Goal: Information Seeking & Learning: Learn about a topic

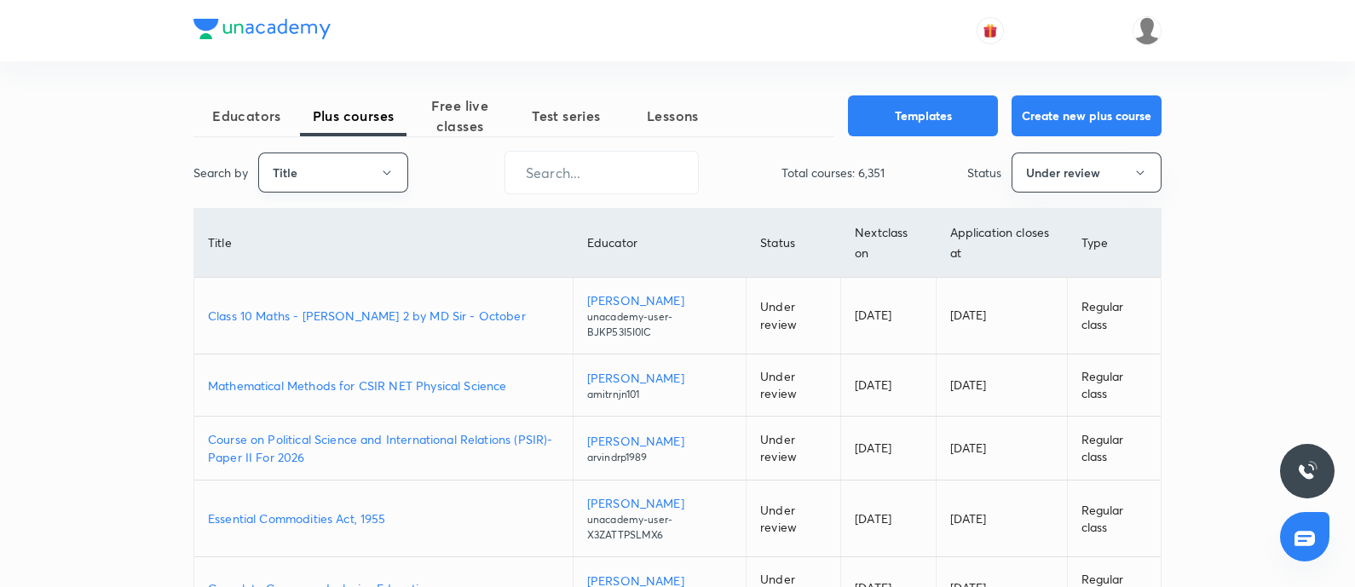
click at [332, 160] on button "Title" at bounding box center [333, 173] width 150 height 40
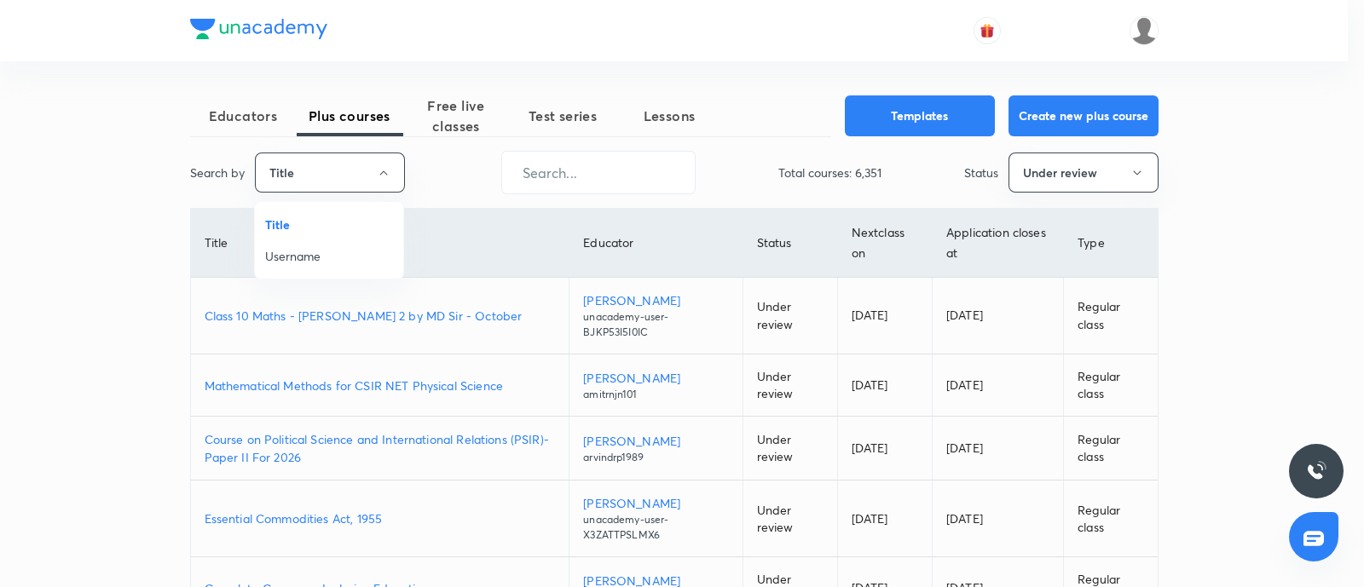
drag, startPoint x: 307, startPoint y: 253, endPoint x: 465, endPoint y: 228, distance: 159.8
click at [309, 252] on span "Username" at bounding box center [329, 256] width 128 height 18
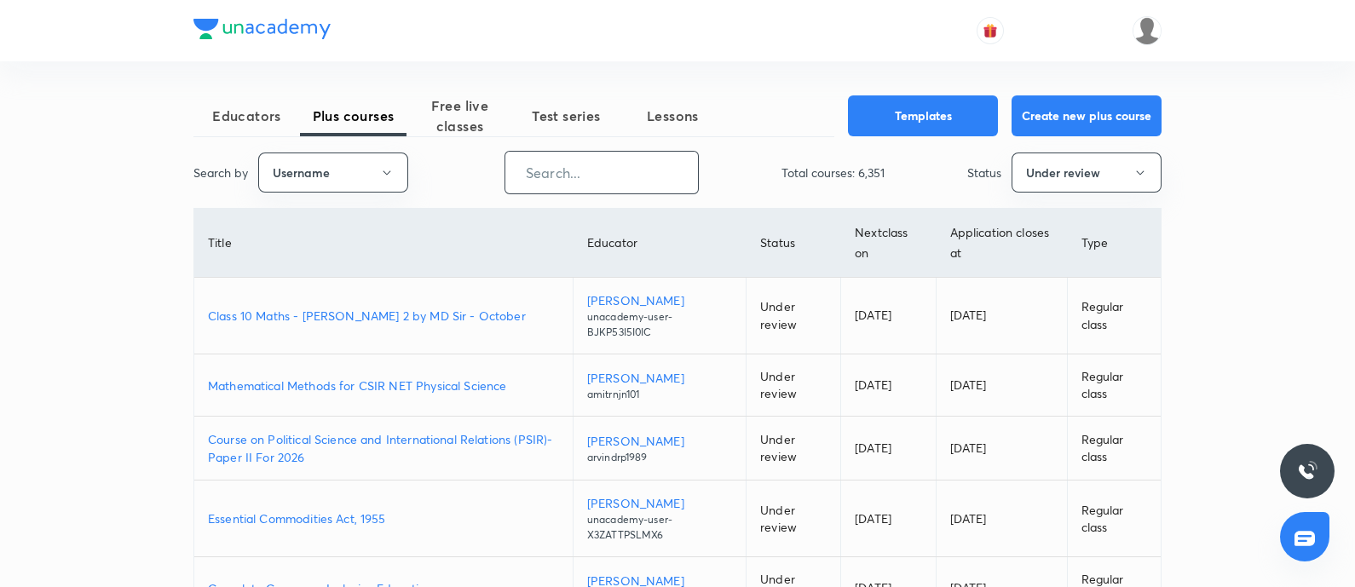
drag, startPoint x: 558, startPoint y: 158, endPoint x: 557, endPoint y: 178, distance: 20.5
click at [557, 159] on input "text" at bounding box center [601, 172] width 193 height 43
paste input "unacademy-user-5qaomivlwmmo"
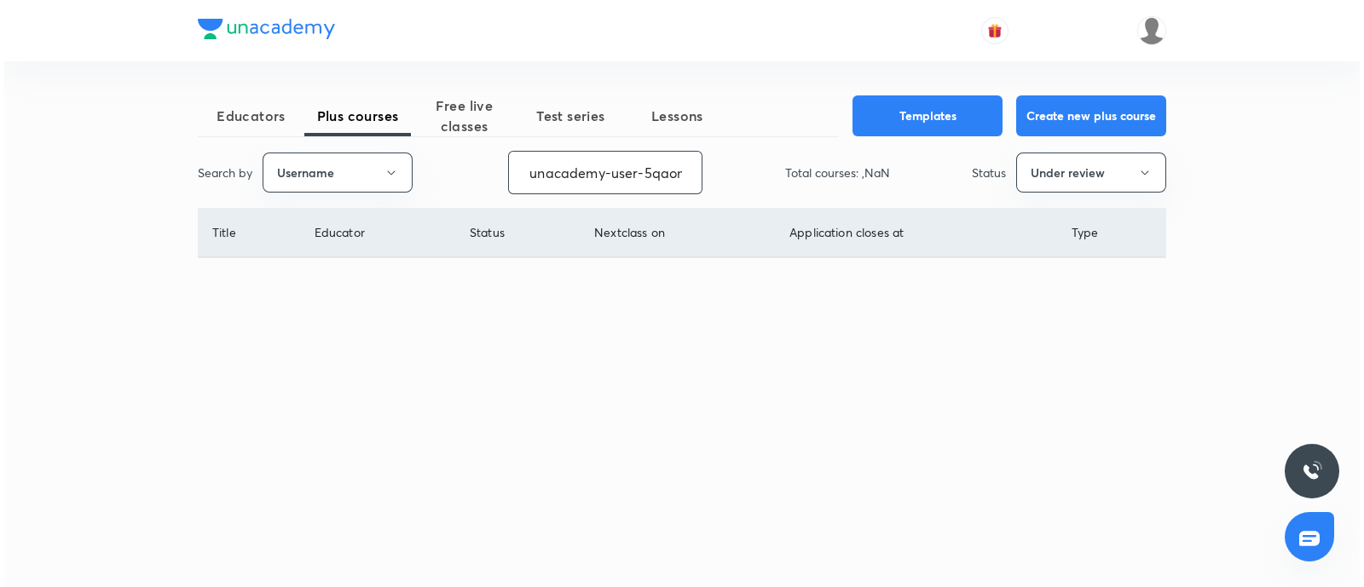
scroll to position [0, 65]
click at [1075, 181] on button "Under review" at bounding box center [1091, 173] width 150 height 40
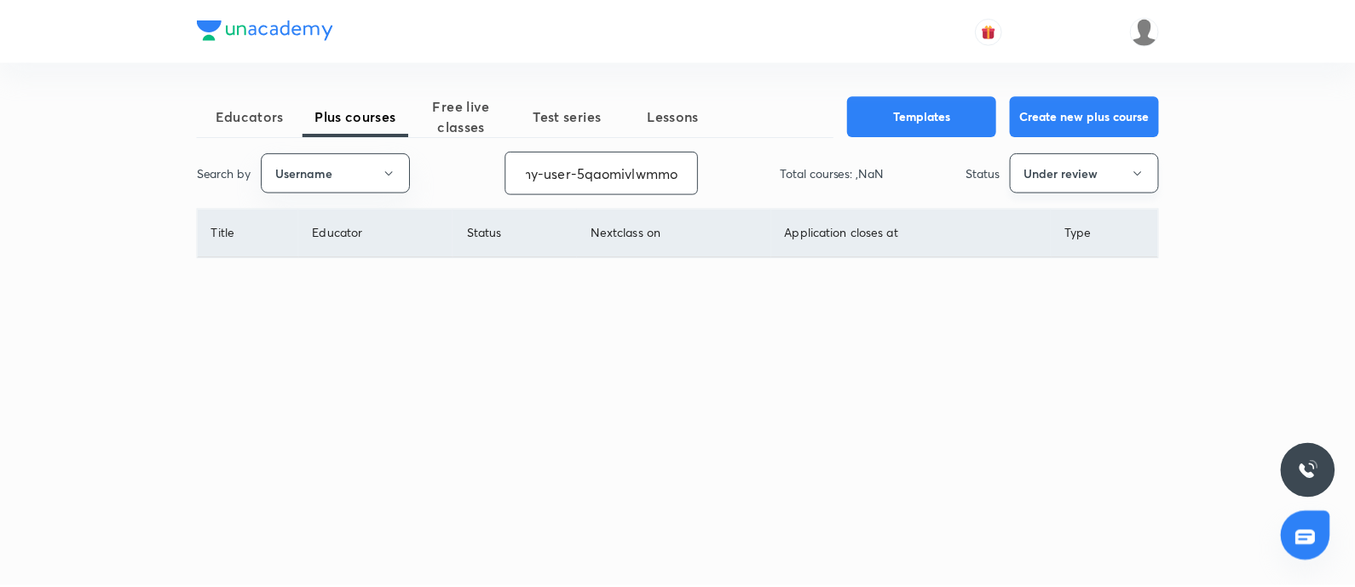
scroll to position [0, 0]
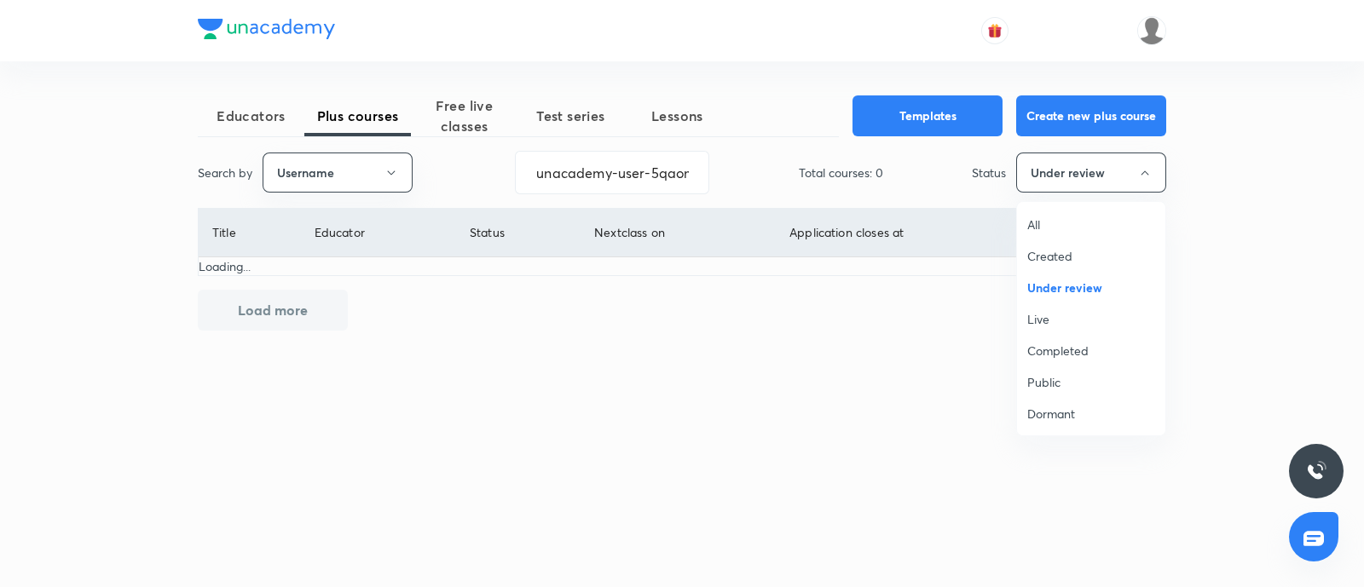
drag, startPoint x: 1044, startPoint y: 326, endPoint x: 1023, endPoint y: 315, distance: 24.0
click at [1044, 326] on span "Live" at bounding box center [1091, 319] width 128 height 18
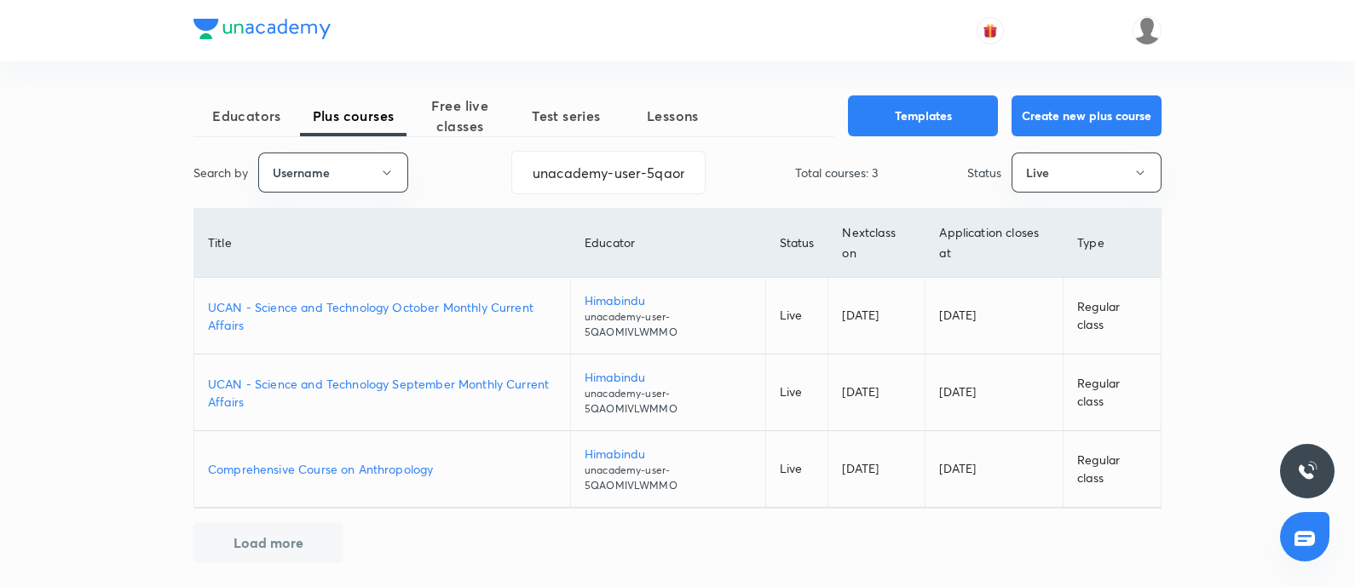
click at [354, 302] on p "UCAN - Science and Technology October Monthly Current Affairs" at bounding box center [382, 316] width 349 height 36
click at [347, 390] on p "UCAN - Science and Technology September Monthly Current Affairs" at bounding box center [382, 393] width 349 height 36
click at [380, 468] on p "Comprehensive Course on Anthropology" at bounding box center [382, 469] width 349 height 18
drag, startPoint x: 534, startPoint y: 166, endPoint x: 1031, endPoint y: 193, distance: 497.6
click at [1031, 193] on div "Search by Username unacademy-user-5qaomivlwmmo ​ Total courses: 3 Status Live" at bounding box center [677, 172] width 968 height 43
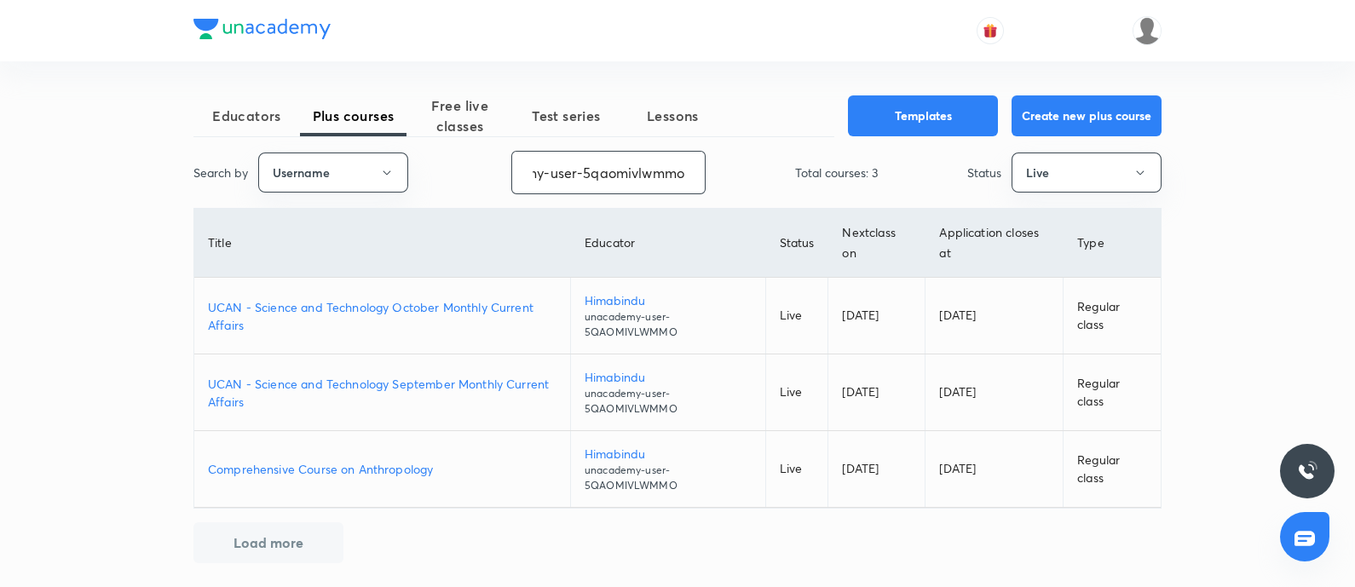
paste input "rajneesh1204srivastava-7209"
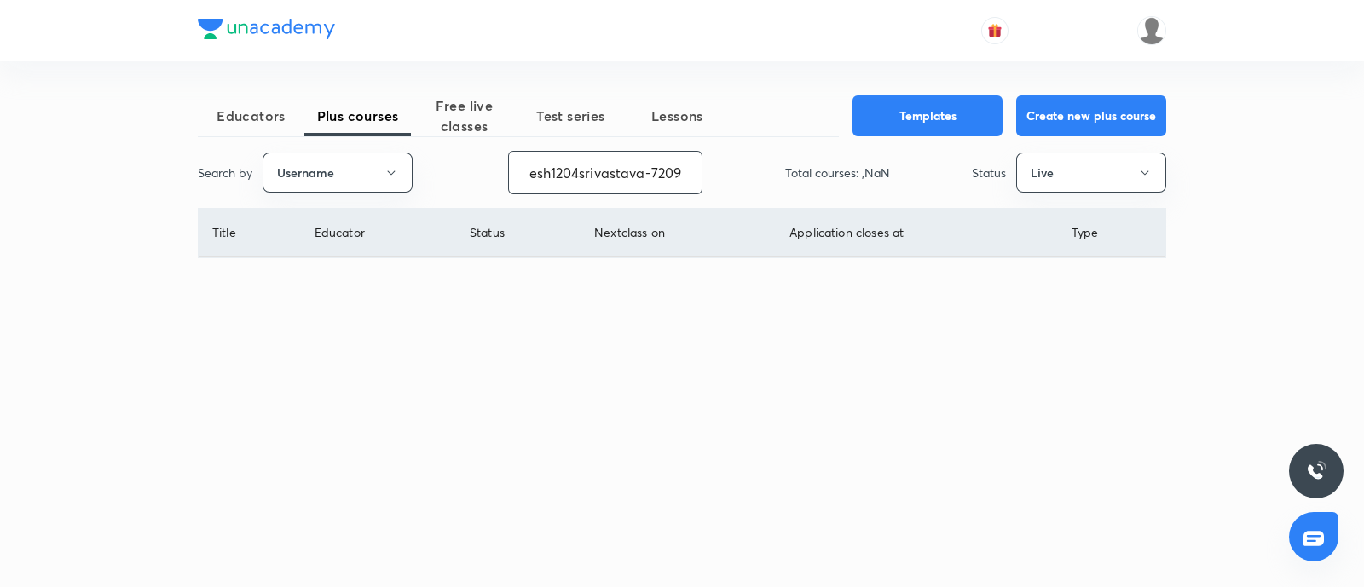
scroll to position [0, 32]
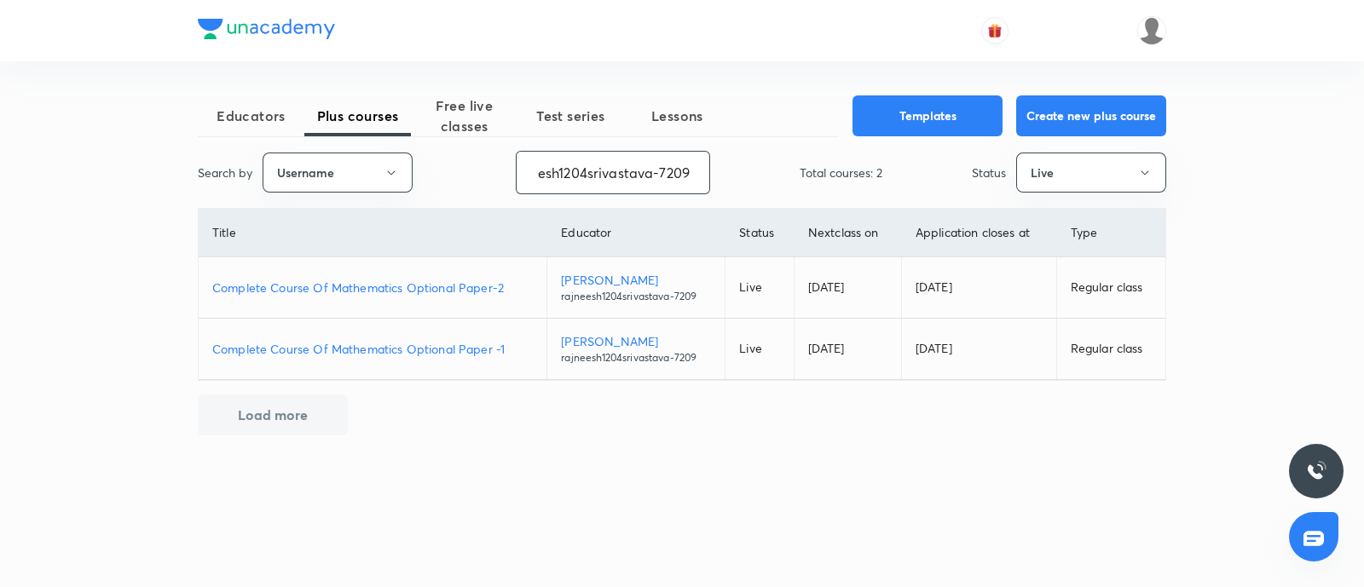
type input "rajneesh1204srivastava-7209"
click at [442, 283] on p "Complete Course Of Mathematics Optional Paper-2" at bounding box center [372, 288] width 321 height 18
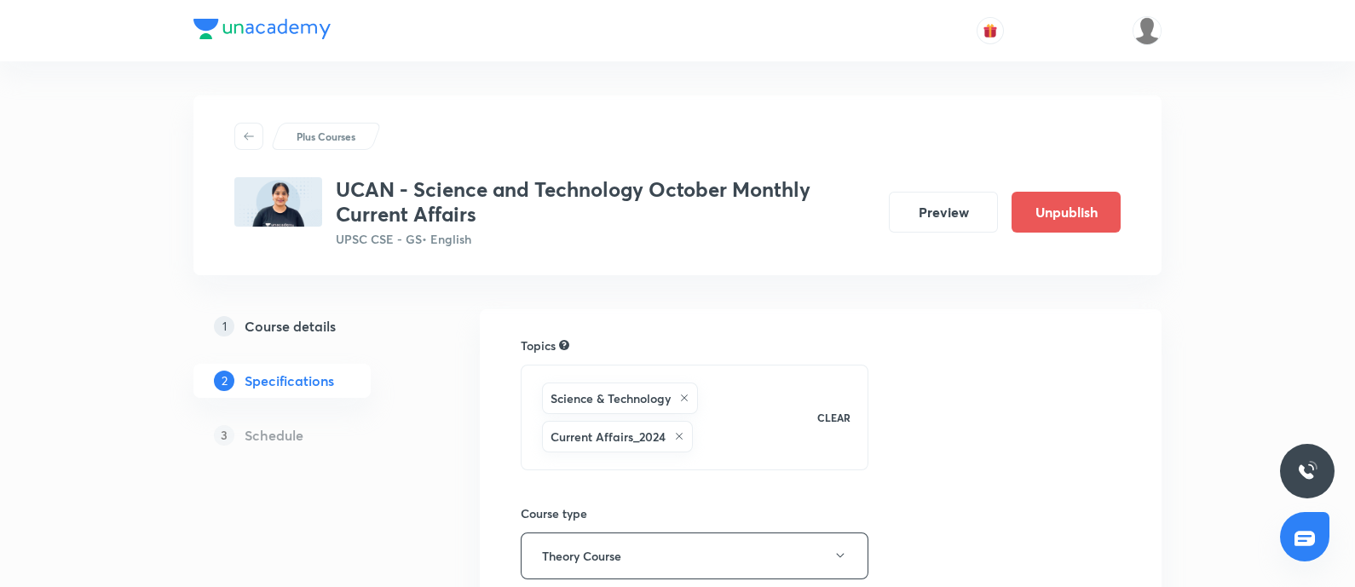
drag, startPoint x: 0, startPoint y: 0, endPoint x: 263, endPoint y: 326, distance: 418.9
click at [263, 326] on h5 "Course details" at bounding box center [290, 326] width 91 height 20
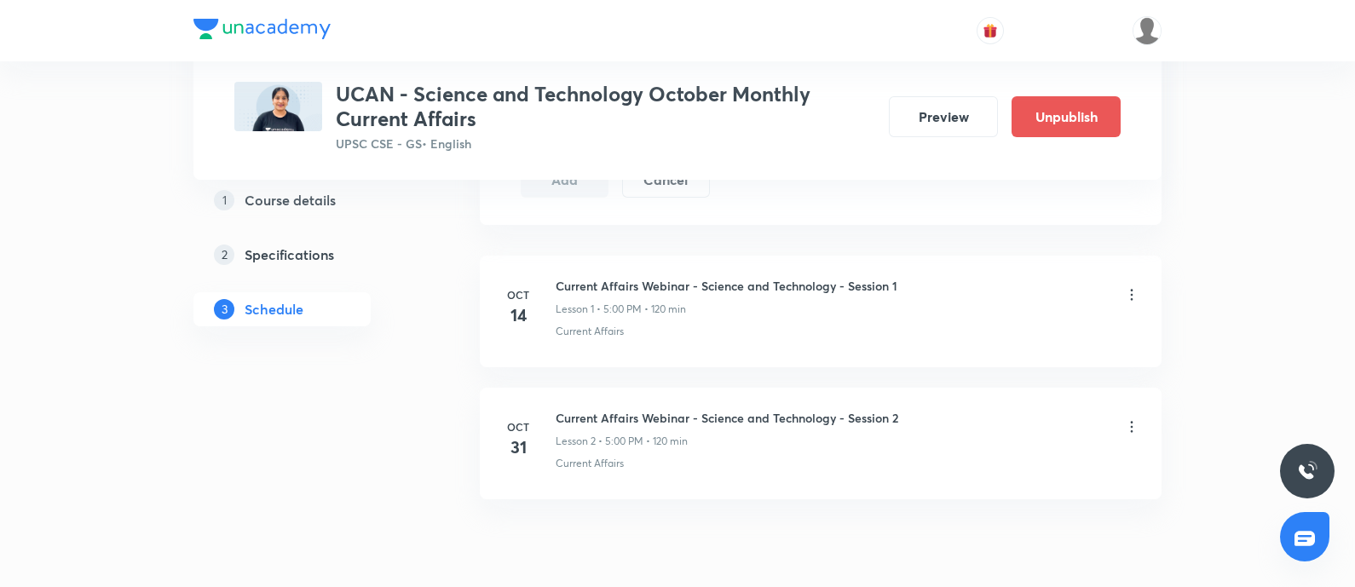
scroll to position [938, 0]
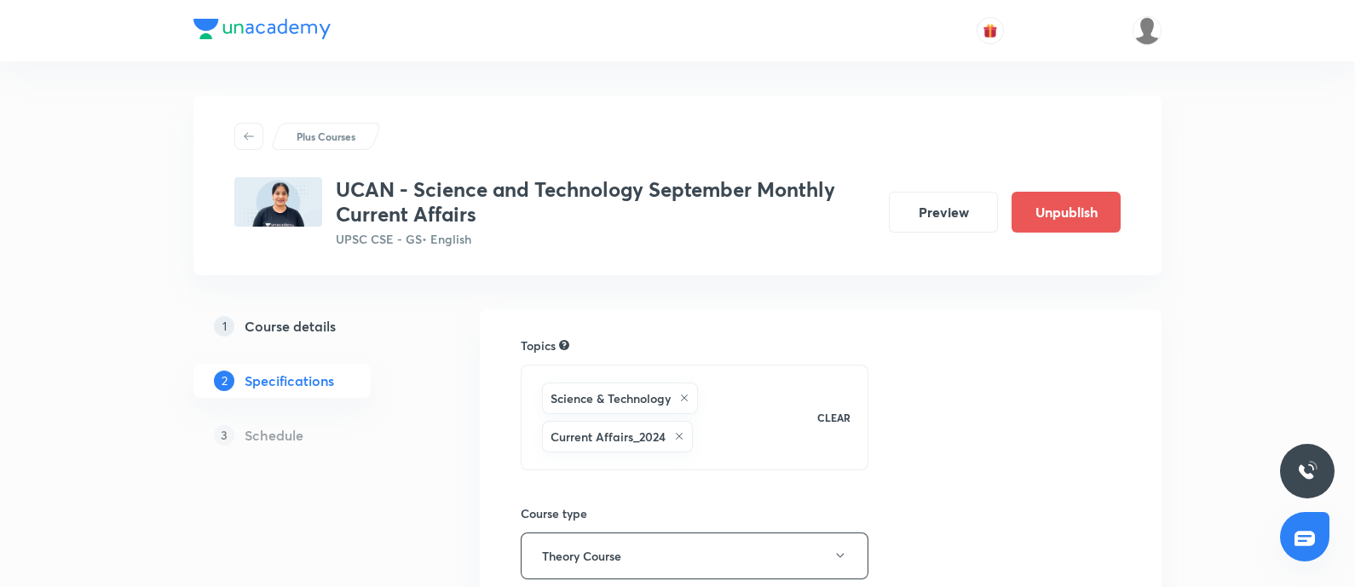
click at [294, 332] on h5 "Course details" at bounding box center [290, 326] width 91 height 20
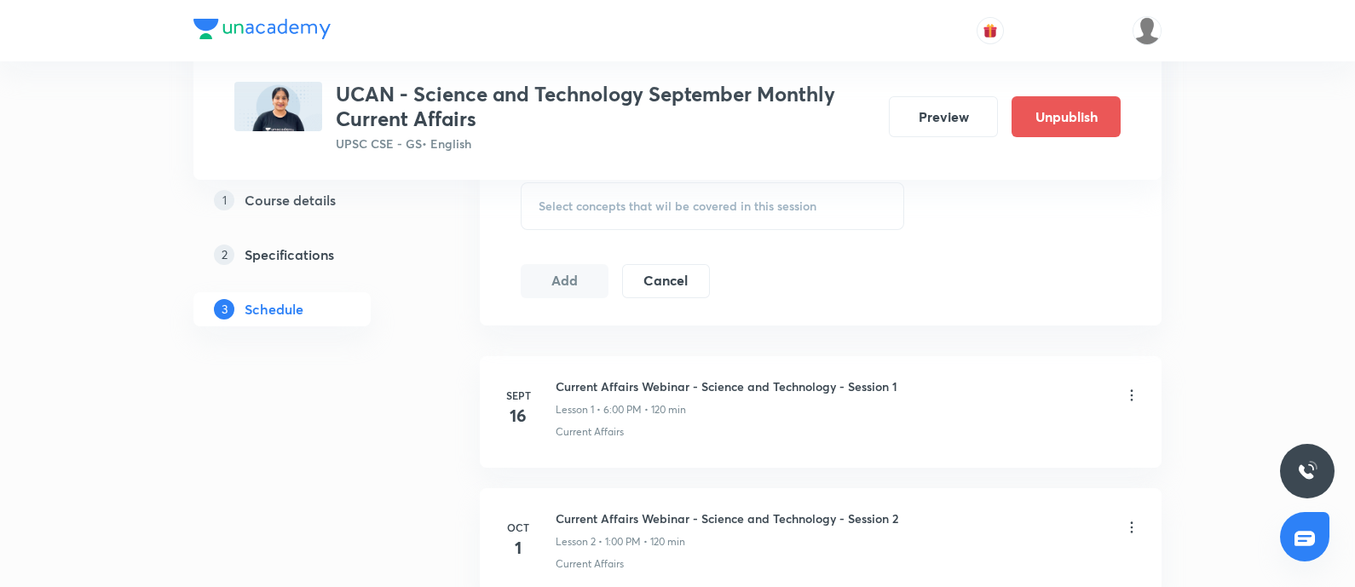
scroll to position [852, 0]
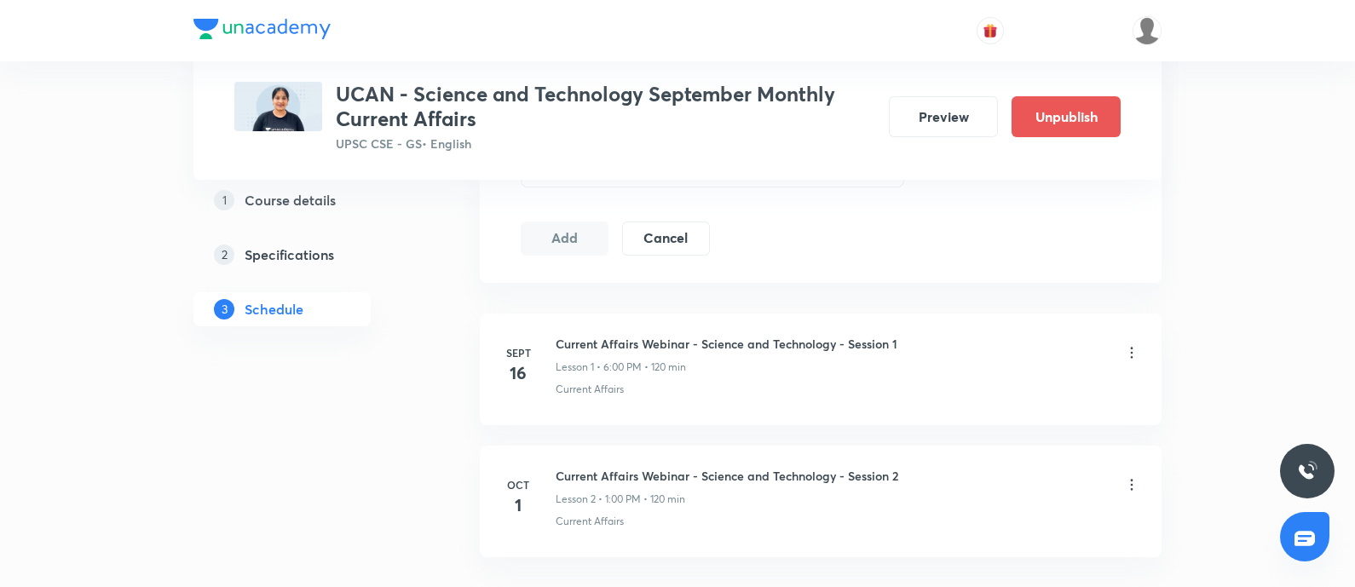
click at [1135, 485] on icon at bounding box center [1131, 484] width 17 height 17
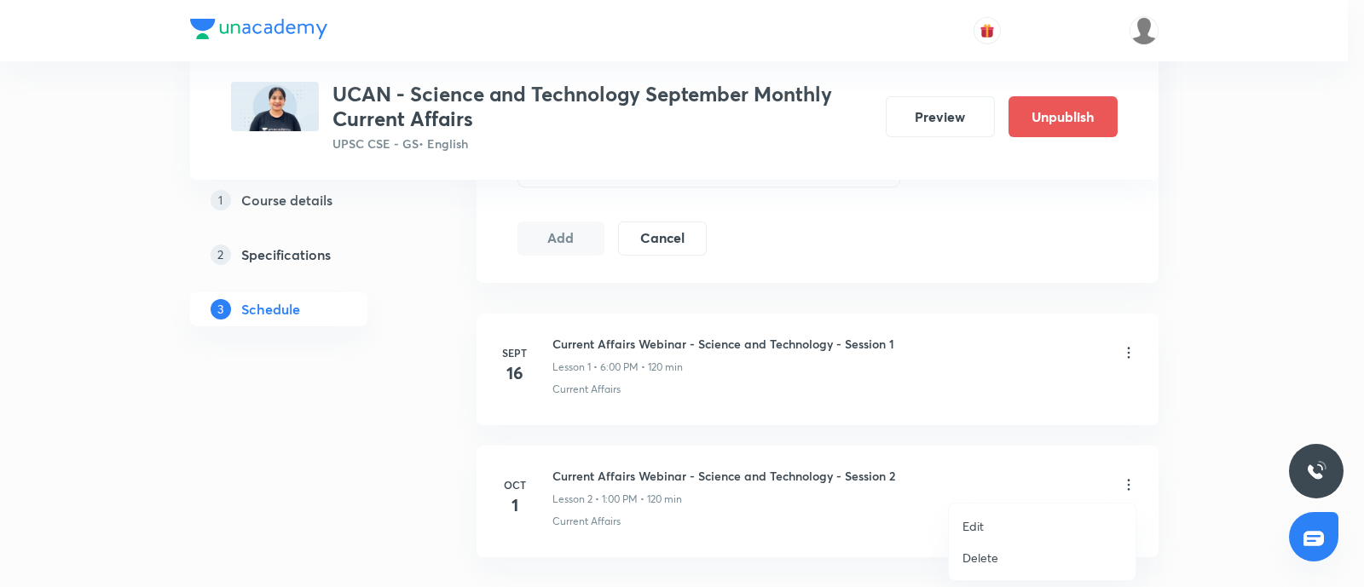
click at [973, 555] on p "Delete" at bounding box center [980, 558] width 36 height 18
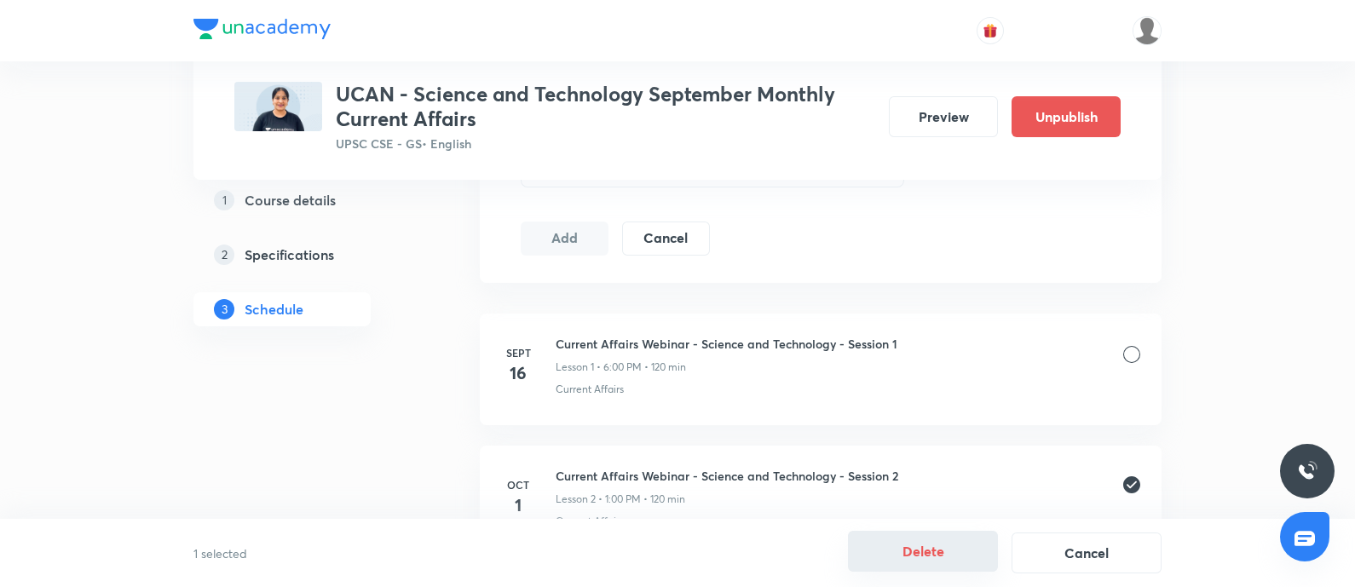
click at [951, 547] on button "Delete" at bounding box center [923, 551] width 150 height 41
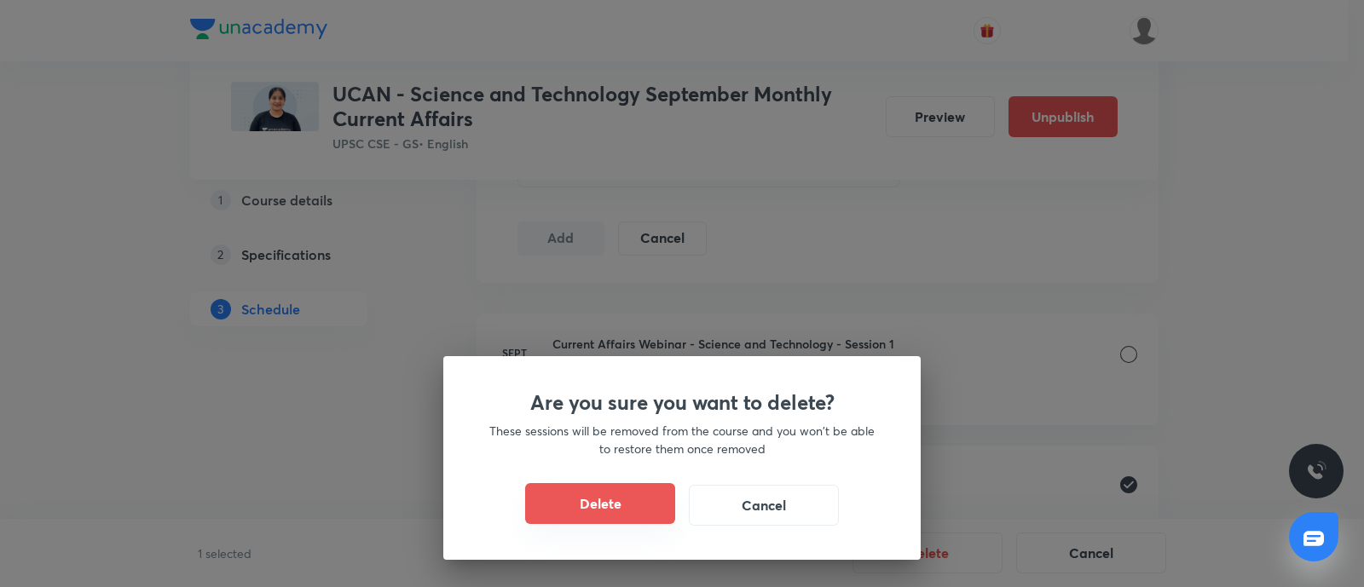
click at [604, 517] on button "Delete" at bounding box center [600, 503] width 150 height 41
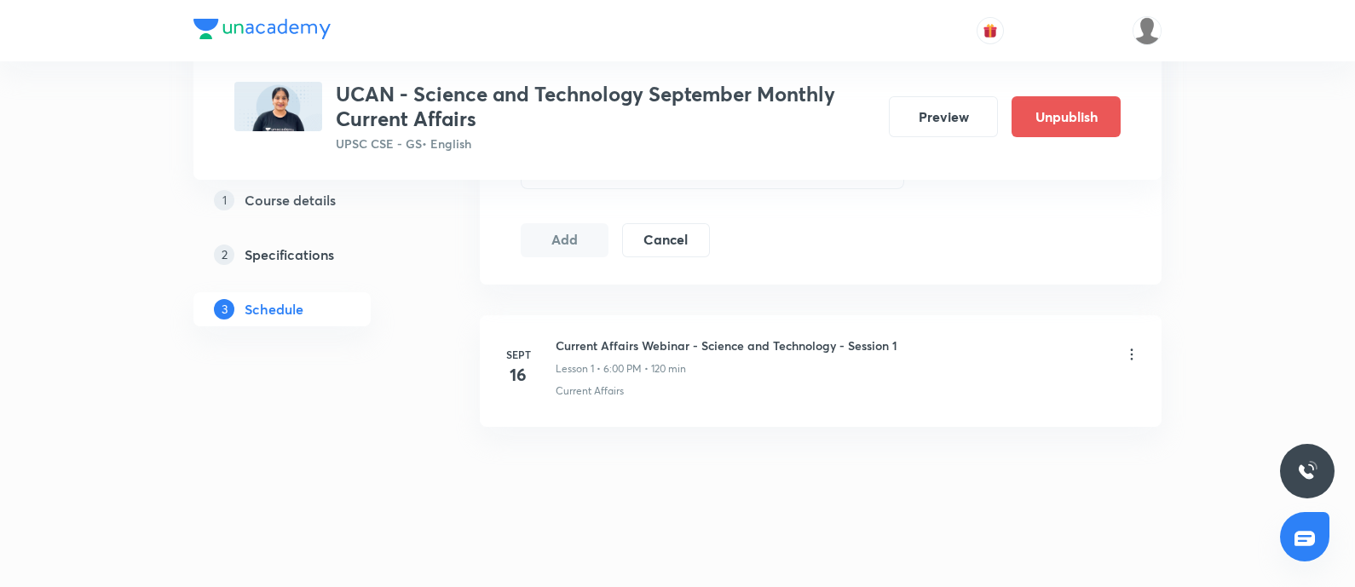
scroll to position [847, 0]
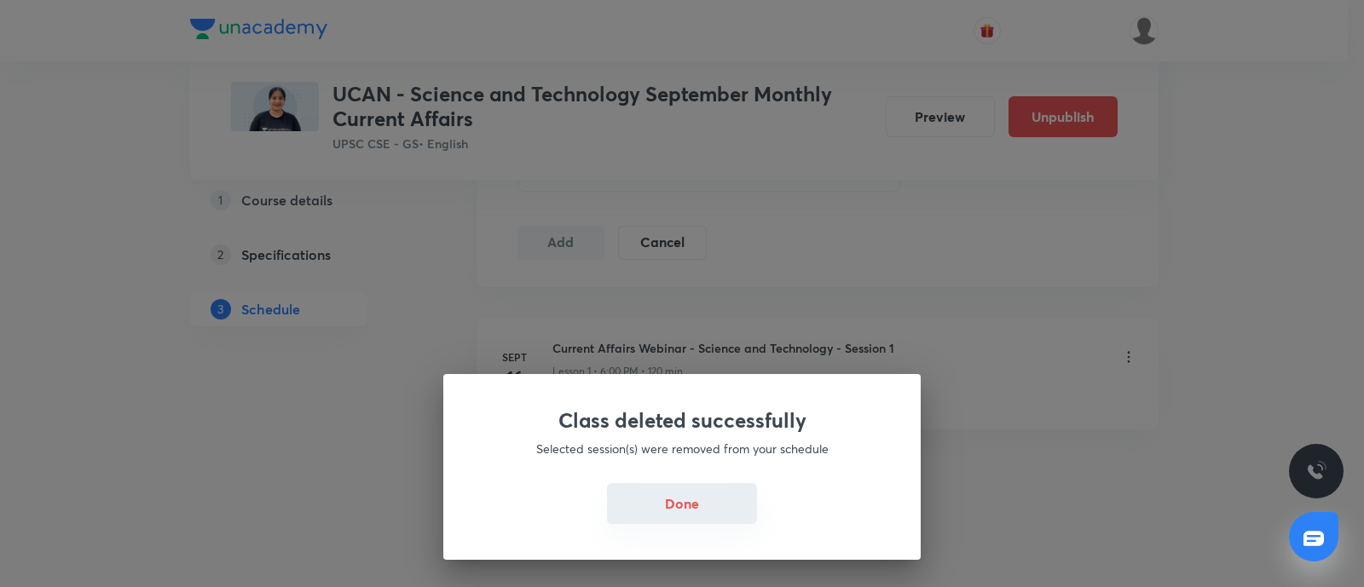
click at [668, 500] on button "Done" at bounding box center [682, 503] width 150 height 41
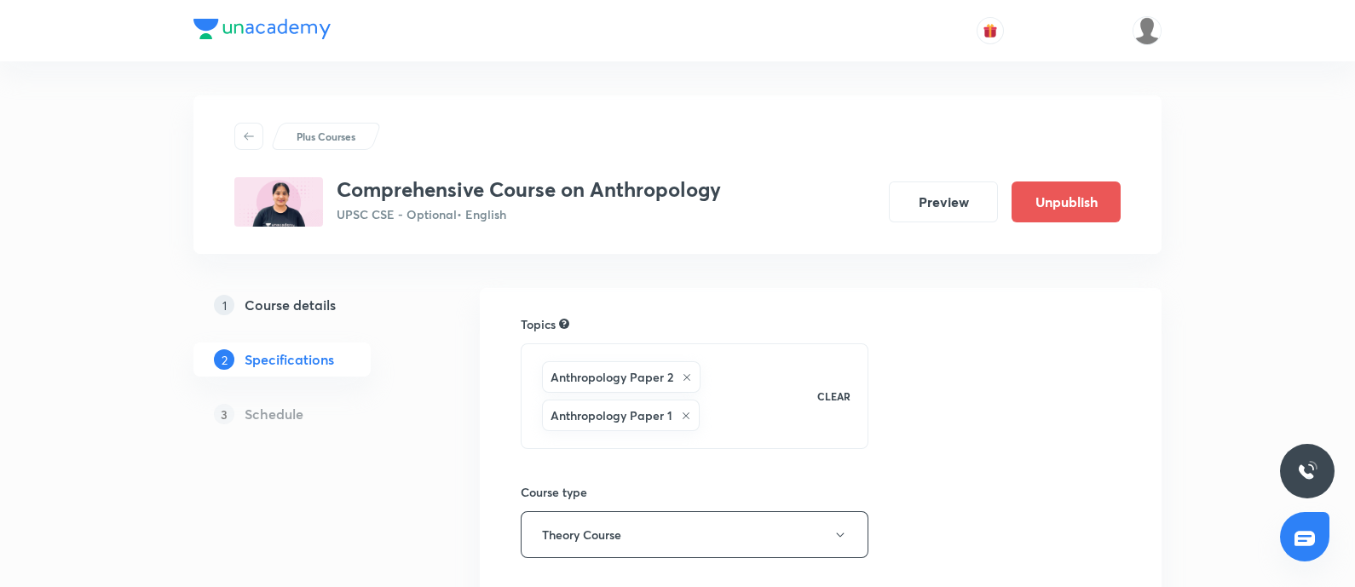
drag, startPoint x: 281, startPoint y: 306, endPoint x: 269, endPoint y: 239, distance: 68.5
click at [281, 304] on h5 "Course details" at bounding box center [290, 305] width 91 height 20
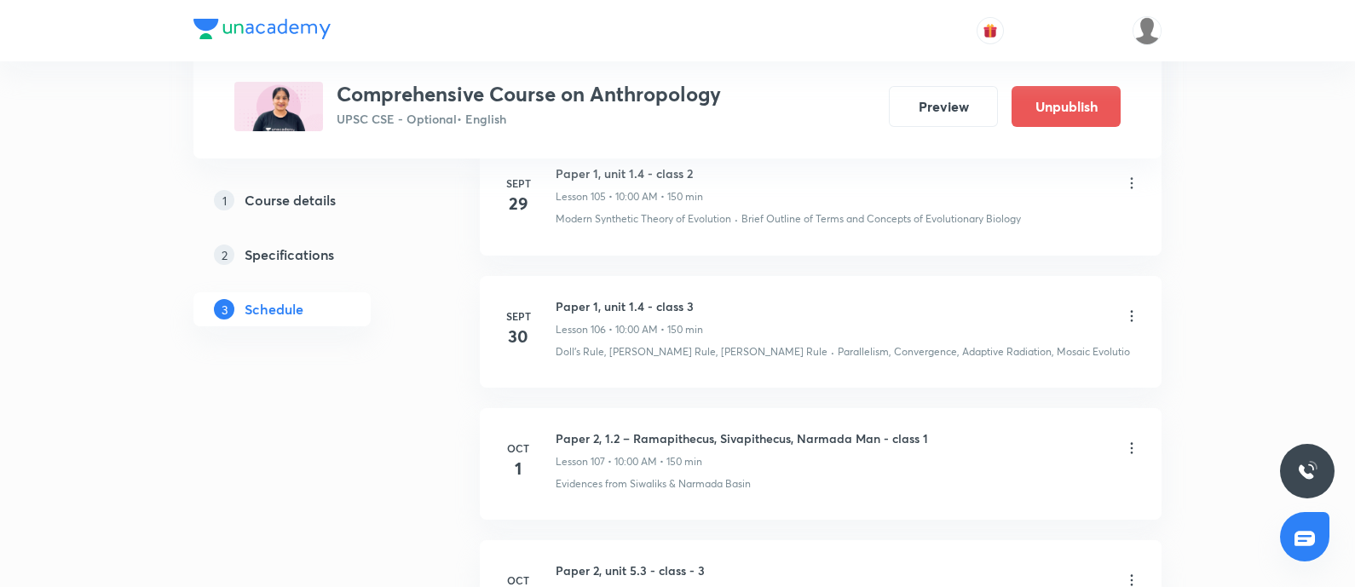
scroll to position [14957, 0]
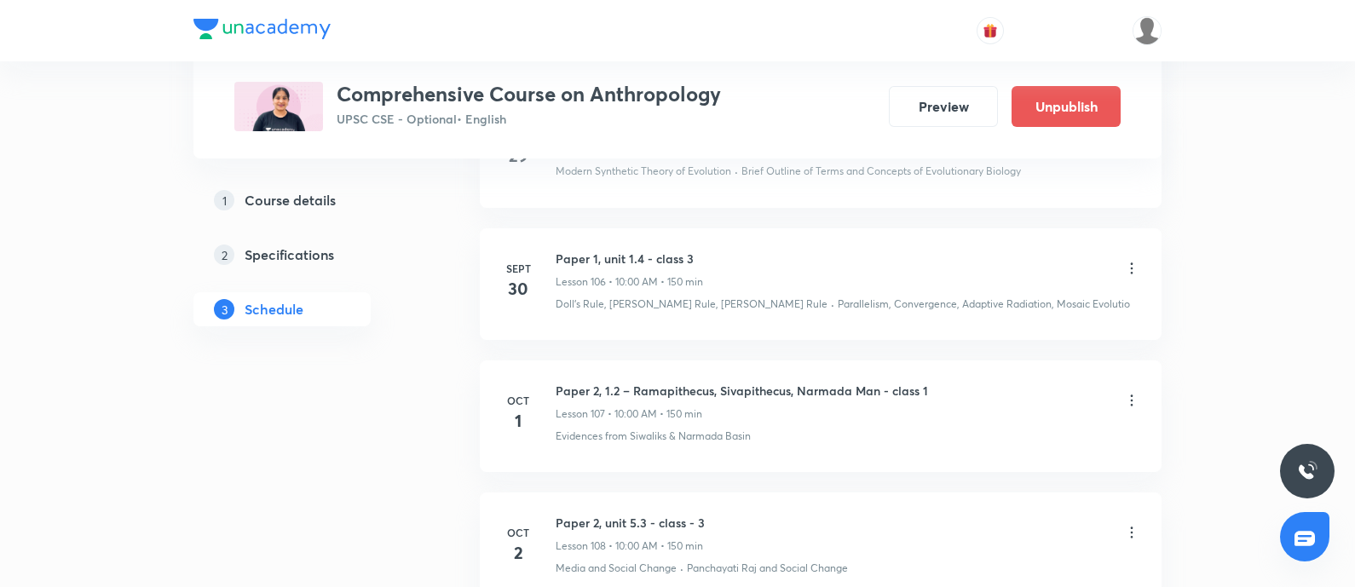
click at [1128, 392] on icon at bounding box center [1131, 400] width 17 height 17
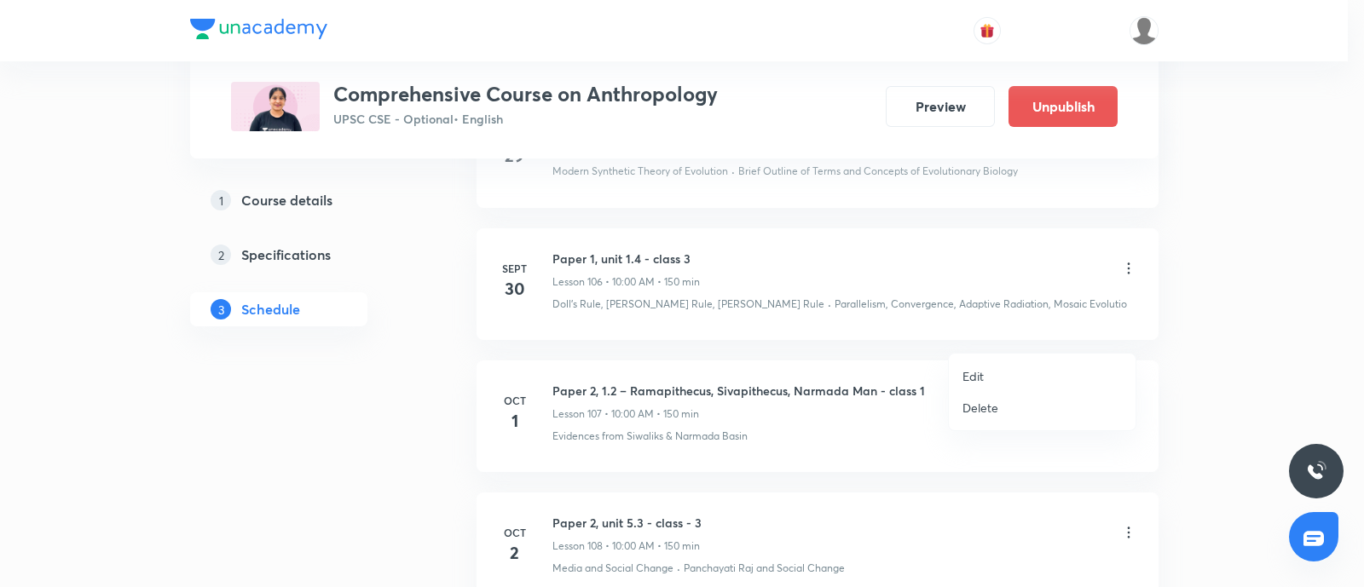
click at [985, 402] on p "Delete" at bounding box center [980, 408] width 36 height 18
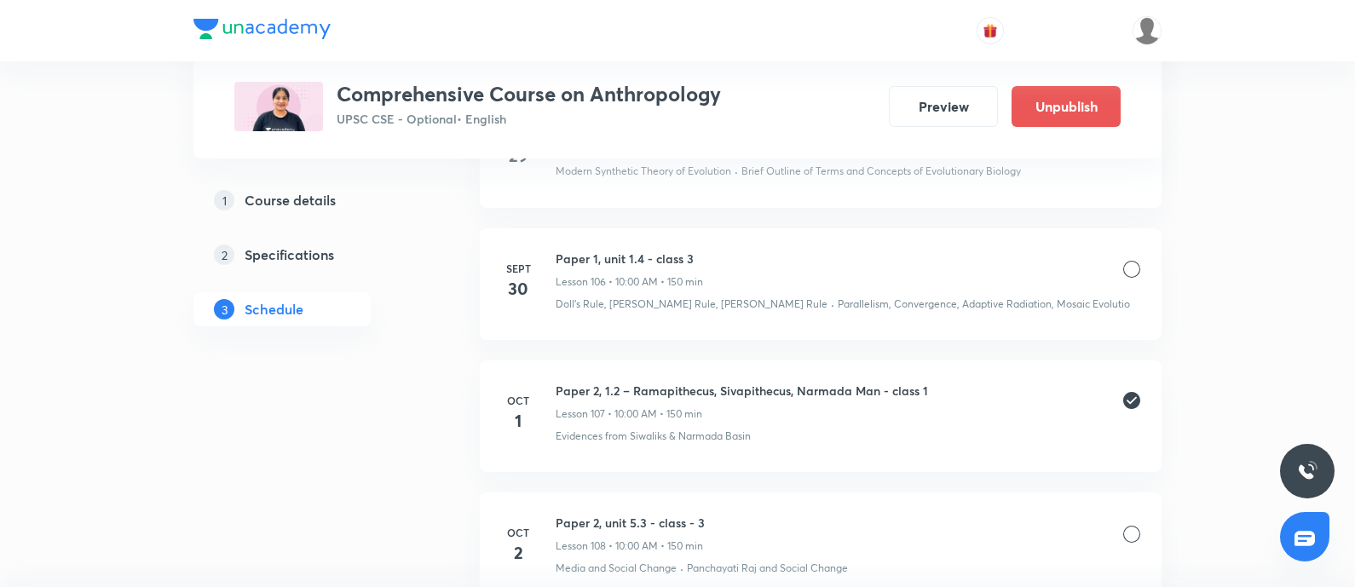
click at [1134, 526] on div at bounding box center [1131, 534] width 17 height 17
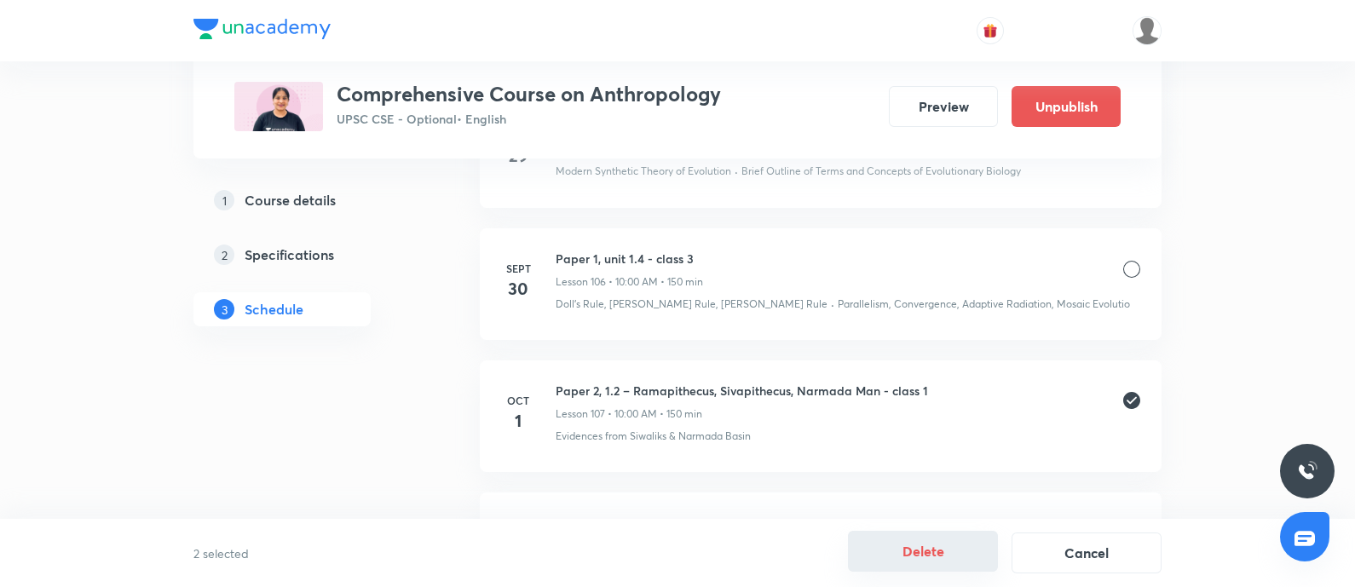
click at [953, 560] on button "Delete" at bounding box center [923, 551] width 150 height 41
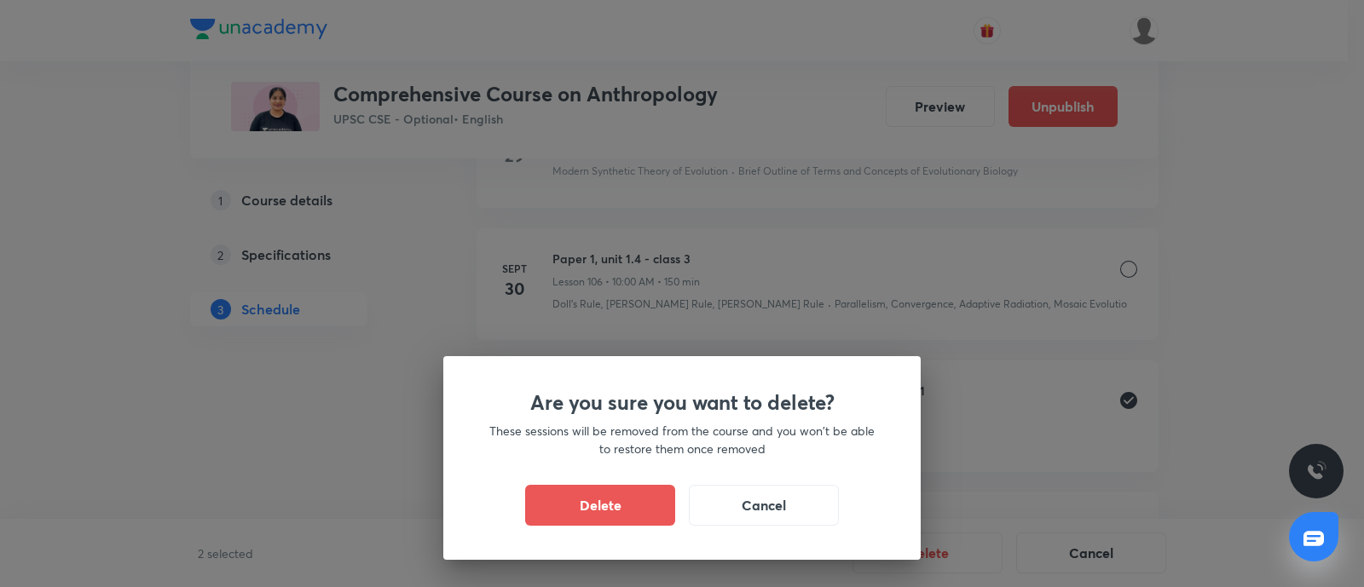
click at [580, 500] on button "Delete" at bounding box center [600, 505] width 150 height 41
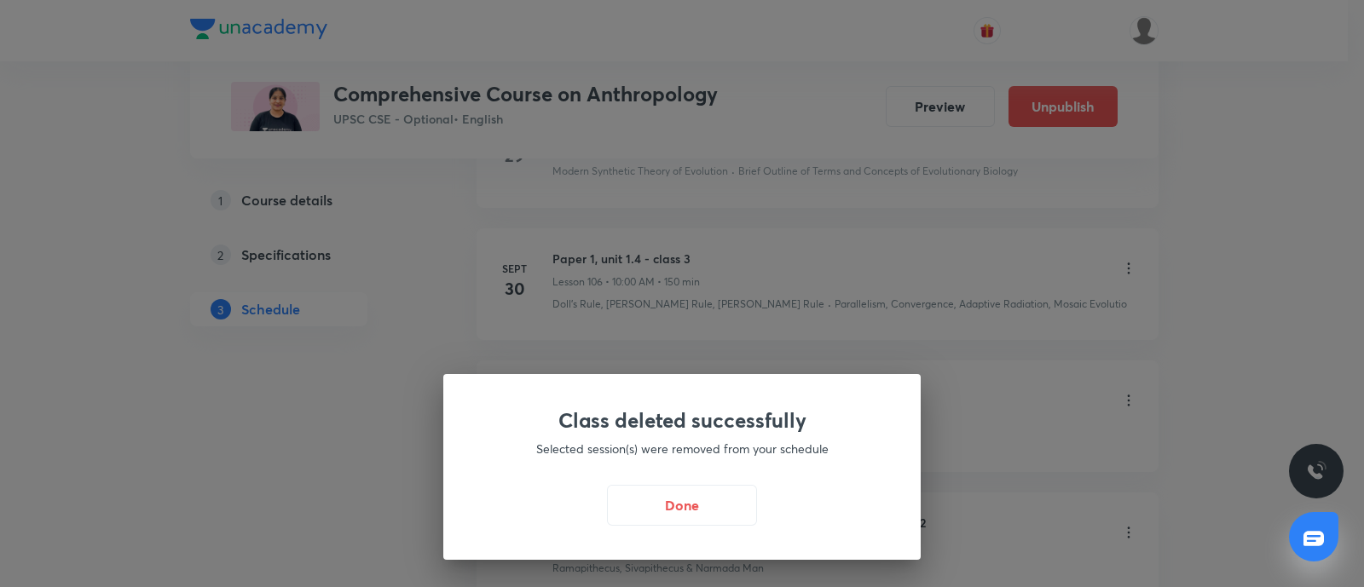
click at [651, 488] on button "Done" at bounding box center [682, 505] width 150 height 41
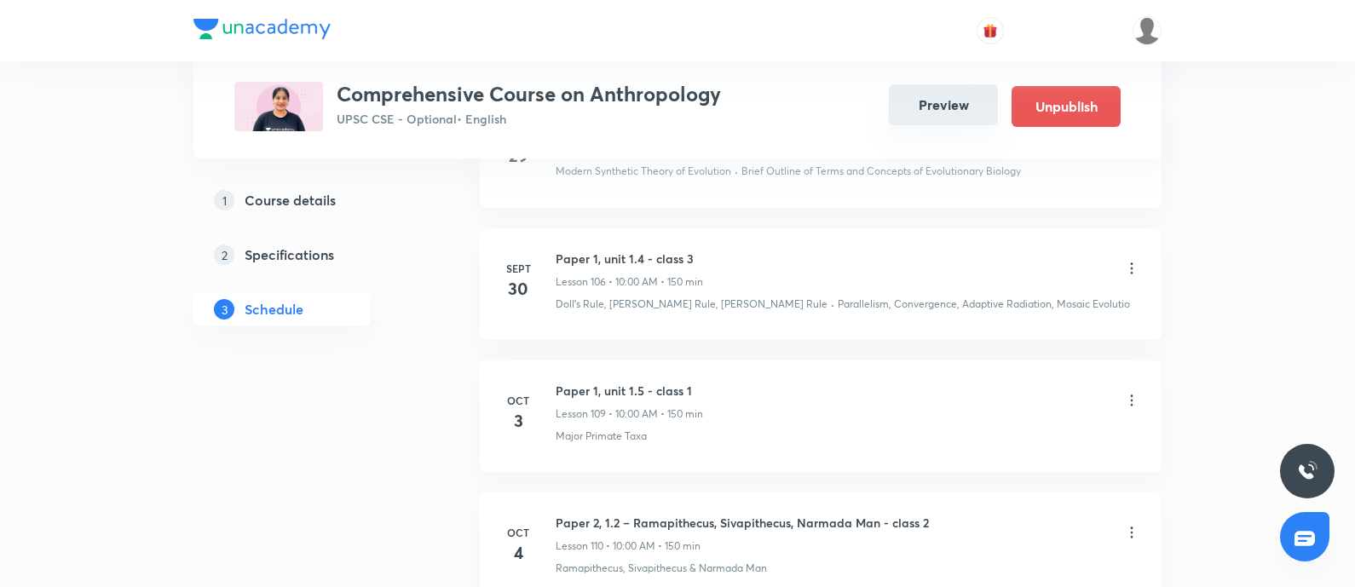
click at [945, 100] on button "Preview" at bounding box center [943, 104] width 109 height 41
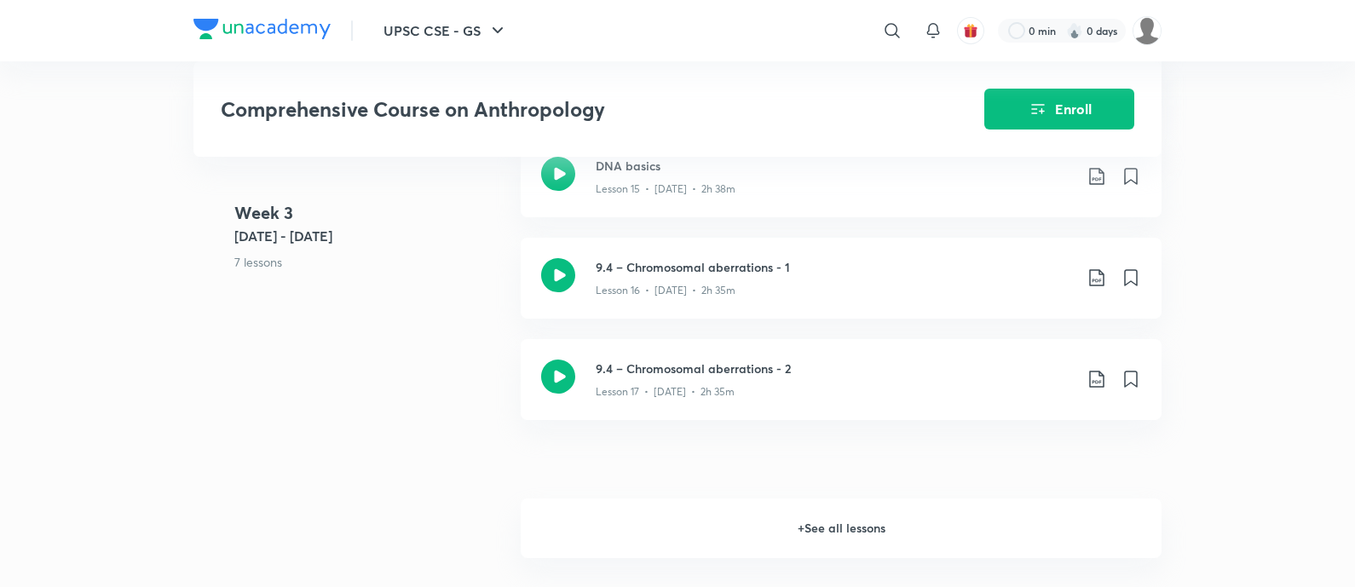
scroll to position [2586, 0]
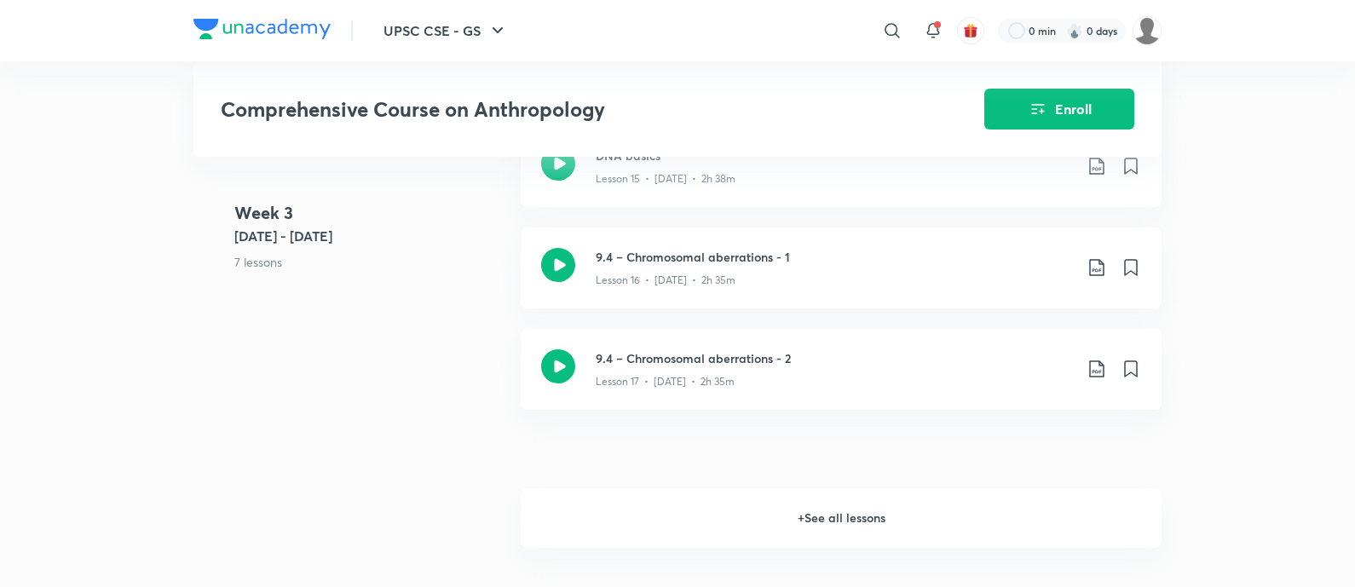
drag, startPoint x: 849, startPoint y: 513, endPoint x: 963, endPoint y: 322, distance: 222.5
click at [848, 513] on h6 "+ See all lessons" at bounding box center [841, 518] width 641 height 60
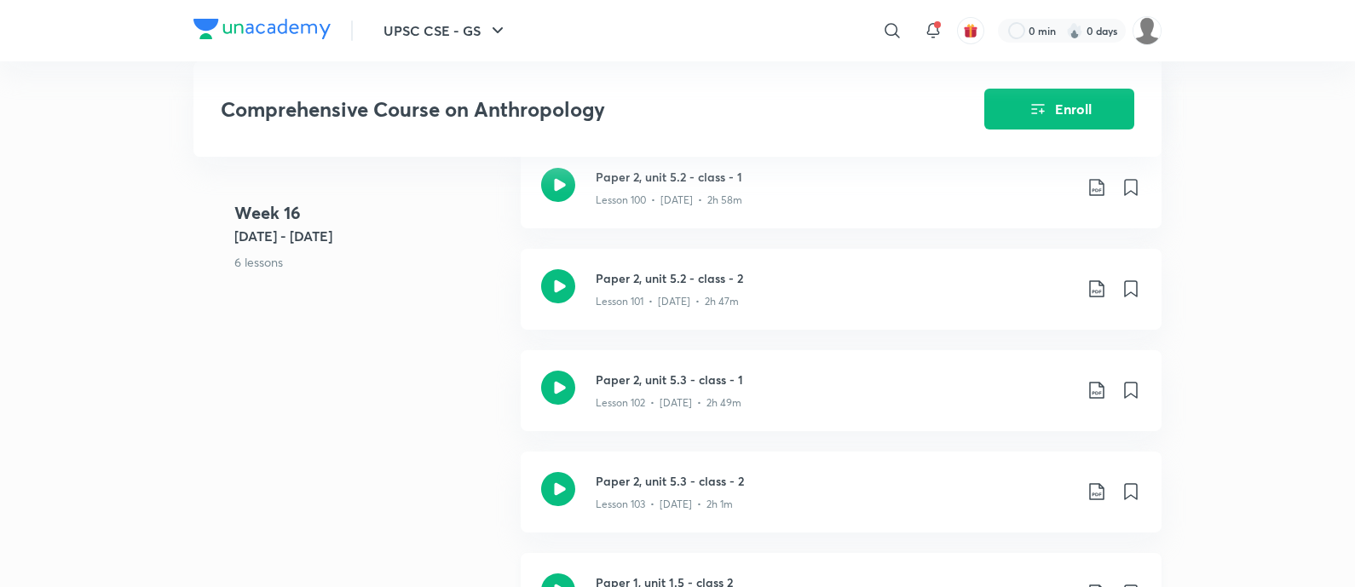
scroll to position [12921, 0]
